Goal: Information Seeking & Learning: Learn about a topic

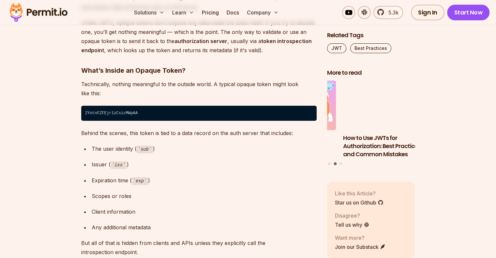
scroll to position [3101, 0]
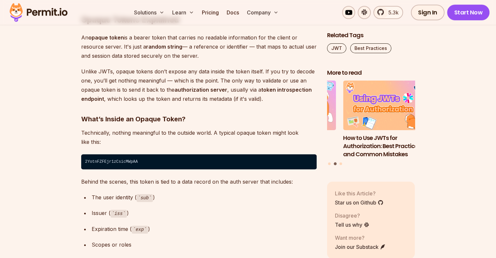
click at [117, 163] on code "2YotnFZFEjr1zCsicMWpAA" at bounding box center [199, 161] width 236 height 15
click at [100, 162] on code "2YotnFZFEjr1zCsicMWpAA" at bounding box center [199, 161] width 236 height 15
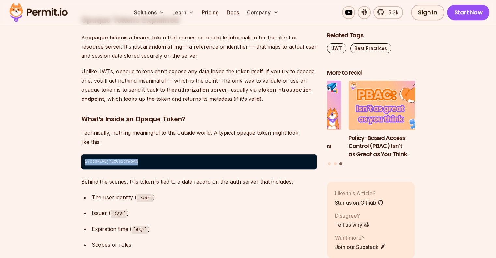
drag, startPoint x: 86, startPoint y: 163, endPoint x: 150, endPoint y: 162, distance: 64.3
click at [149, 162] on code "2YotnFZFEjr1zCsicMWpAA" at bounding box center [199, 161] width 236 height 15
click at [119, 161] on code "2YotnFZFEjr1zCsicMWpAA" at bounding box center [199, 161] width 236 height 15
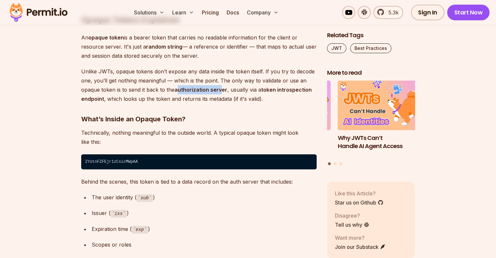
drag, startPoint x: 179, startPoint y: 89, endPoint x: 223, endPoint y: 90, distance: 44.4
click at [223, 90] on strong "authorization server" at bounding box center [201, 89] width 53 height 7
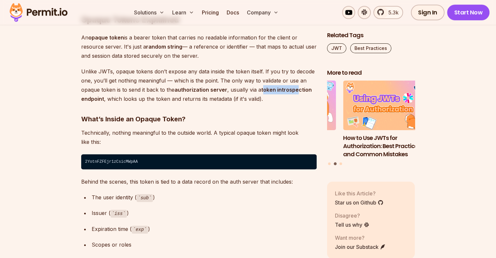
drag, startPoint x: 262, startPoint y: 89, endPoint x: 297, endPoint y: 89, distance: 34.3
click at [296, 89] on strong "token introspection endpoint" at bounding box center [196, 94] width 231 height 16
click at [297, 89] on strong "token introspection endpoint" at bounding box center [196, 94] width 231 height 16
click at [123, 158] on code "2YotnFZFEjr1zCsicMWpAA" at bounding box center [199, 161] width 236 height 15
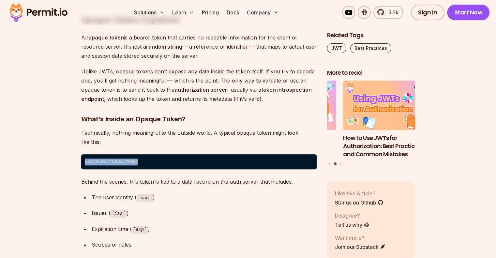
click at [123, 158] on code "2YotnFZFEjr1zCsicMWpAA" at bounding box center [199, 161] width 236 height 15
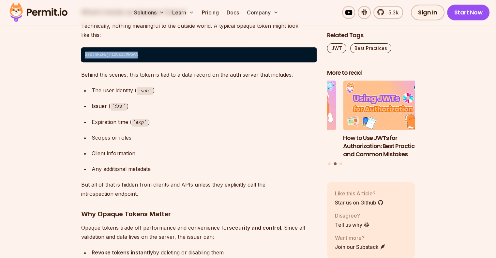
scroll to position [3231, 0]
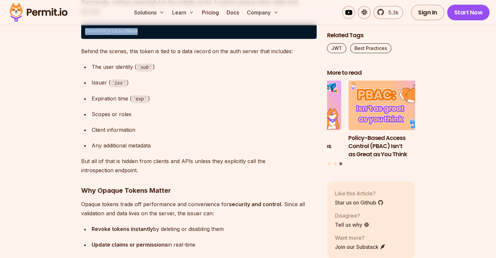
click at [105, 29] on code "2YotnFZFEjr1zCsicMWpAA" at bounding box center [199, 31] width 236 height 15
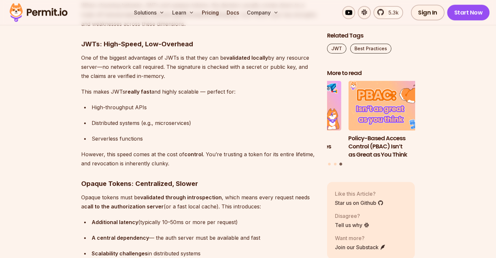
scroll to position [3655, 0]
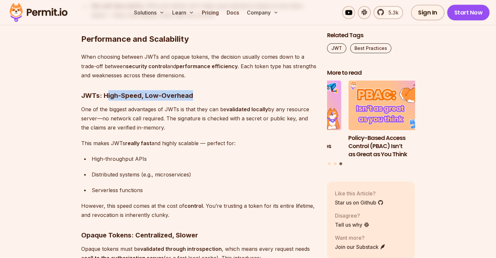
drag, startPoint x: 107, startPoint y: 94, endPoint x: 195, endPoint y: 94, distance: 87.1
click at [195, 94] on h3 "JWTs: High-Speed, Low-Overhead" at bounding box center [199, 95] width 236 height 10
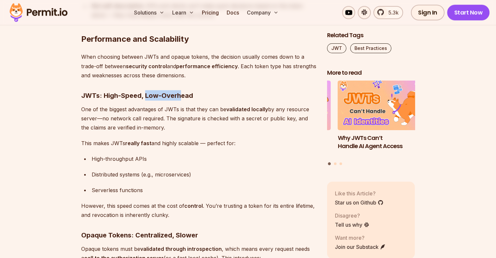
drag, startPoint x: 145, startPoint y: 95, endPoint x: 184, endPoint y: 95, distance: 39.2
click at [184, 95] on strong "JWTs: High-Speed, Low-Overhead" at bounding box center [137, 95] width 112 height 8
click at [190, 91] on strong "JWTs: High-Speed, Low-Overhead" at bounding box center [137, 95] width 112 height 8
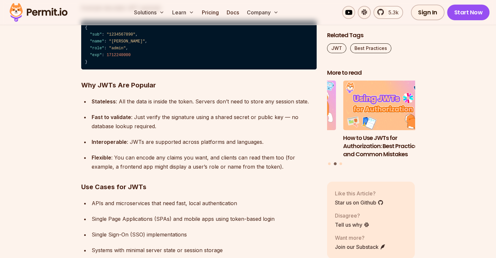
scroll to position [2709, 0]
